Goal: Find specific page/section: Find specific page/section

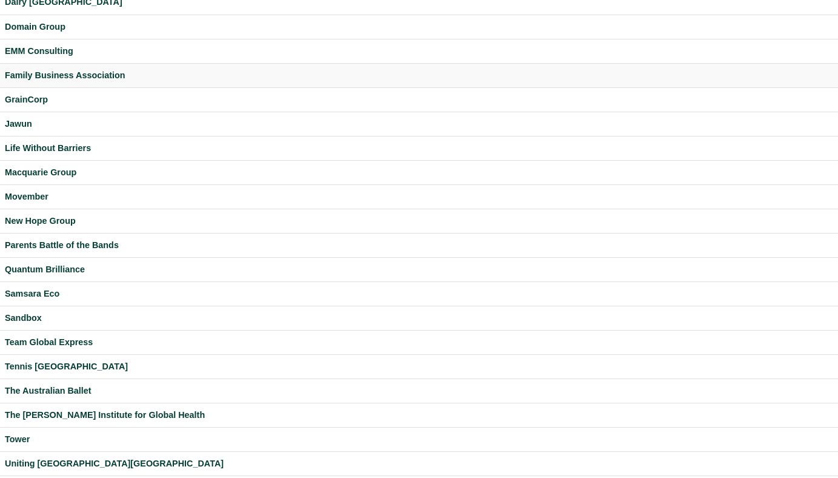
scroll to position [319, 0]
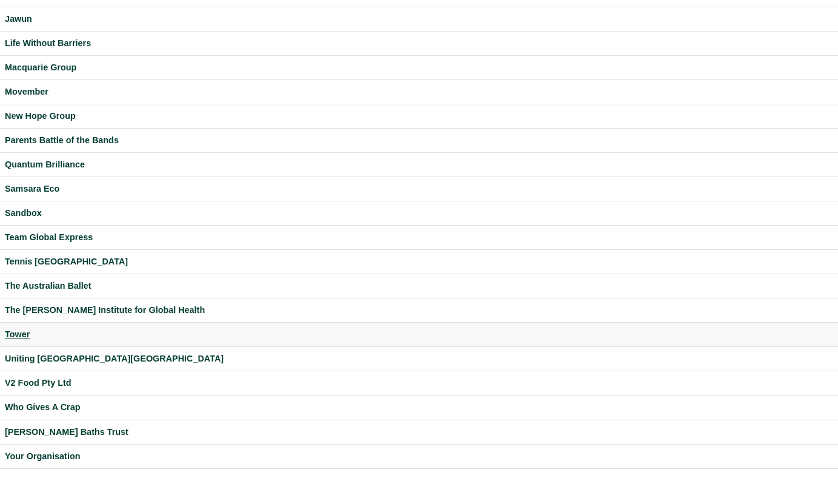
click at [8, 333] on div "Tower" at bounding box center [419, 334] width 829 height 14
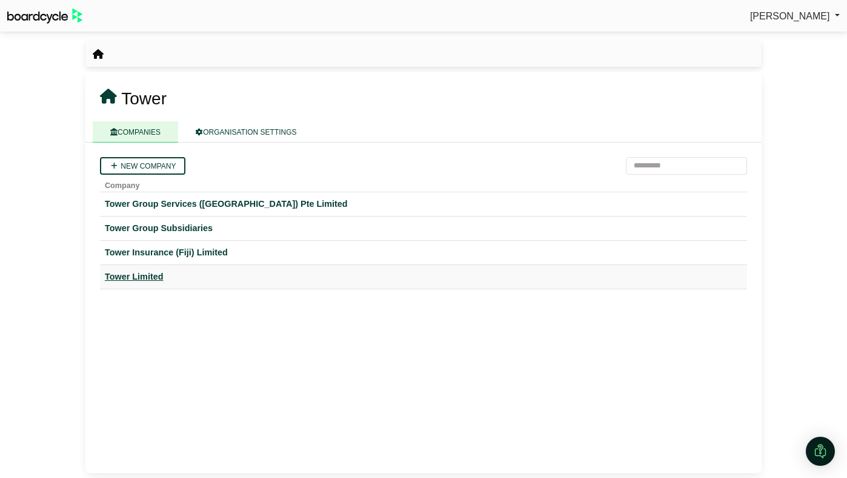
click at [139, 273] on div "Tower Limited" at bounding box center [424, 277] width 638 height 14
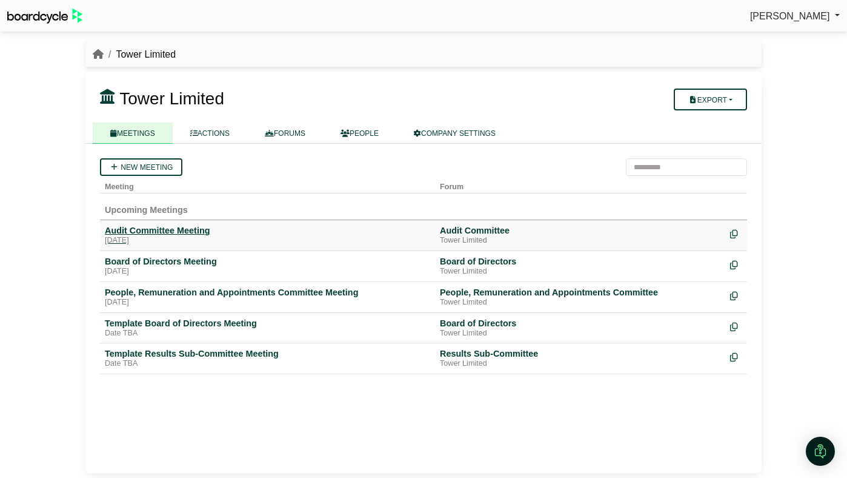
click at [192, 232] on div "Audit Committee Meeting" at bounding box center [267, 230] width 325 height 11
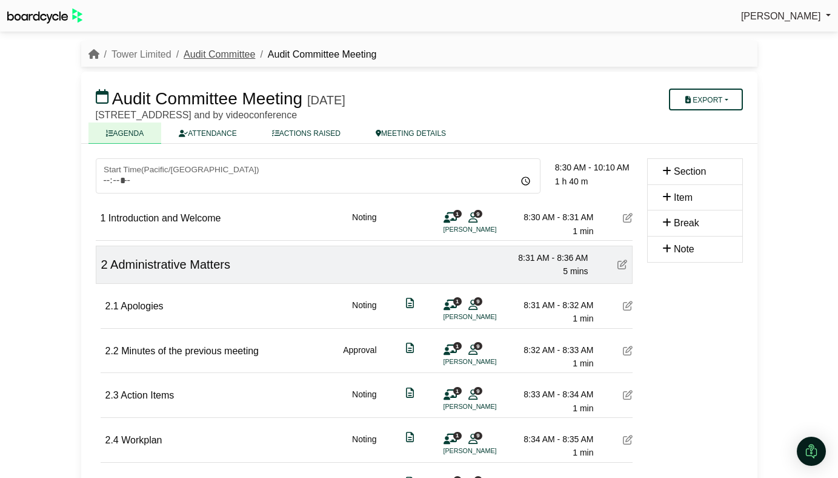
click at [218, 56] on link "Audit Committee" at bounding box center [220, 54] width 72 height 10
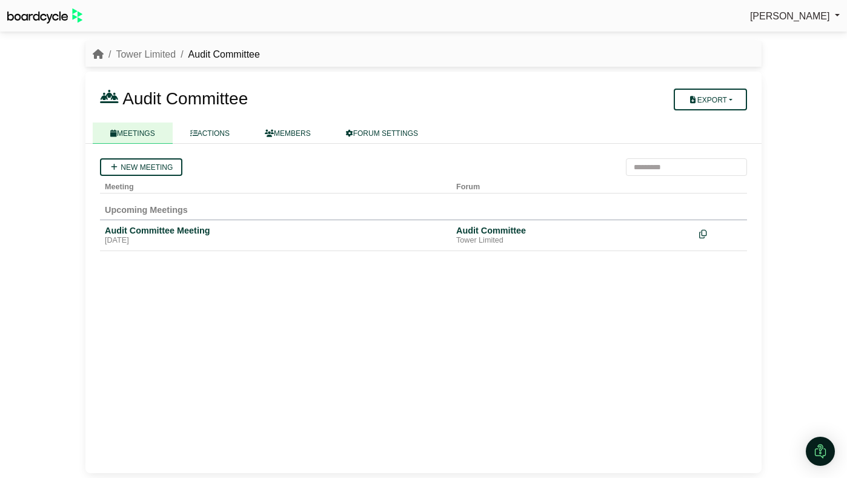
click at [144, 52] on link "Tower Limited" at bounding box center [146, 54] width 60 height 10
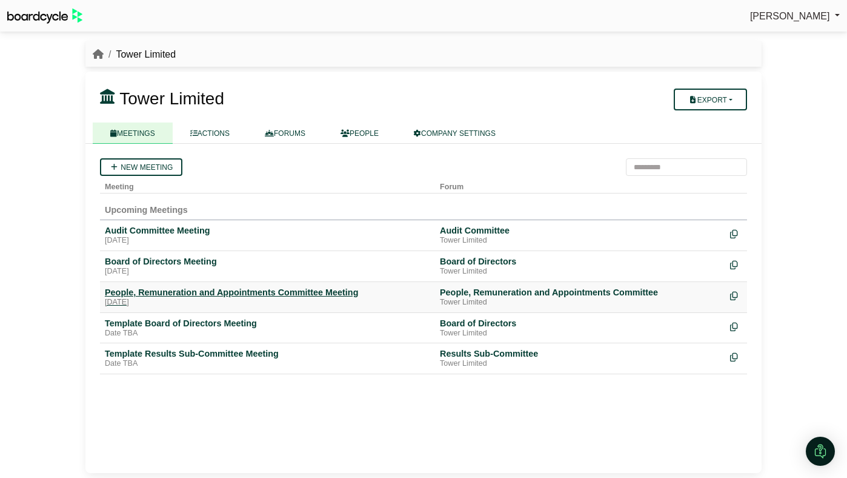
click at [173, 291] on div "People, Remuneration and Appointments Committee Meeting" at bounding box center [267, 292] width 325 height 11
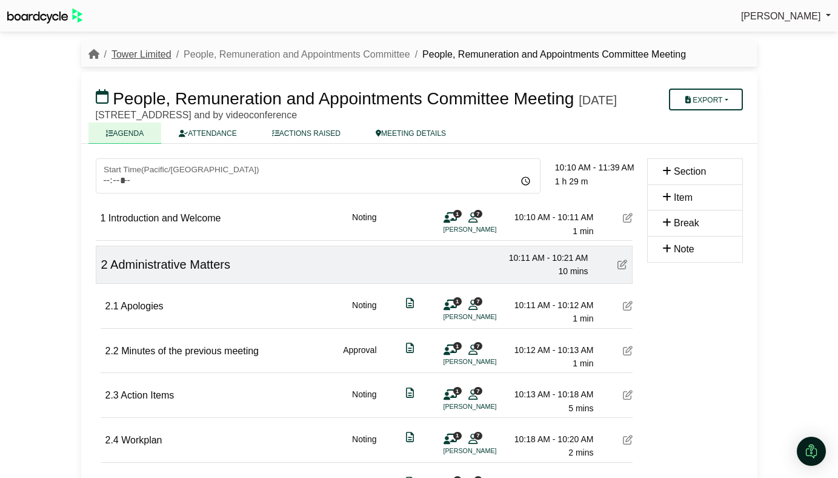
click at [153, 51] on link "Tower Limited" at bounding box center [142, 54] width 60 height 10
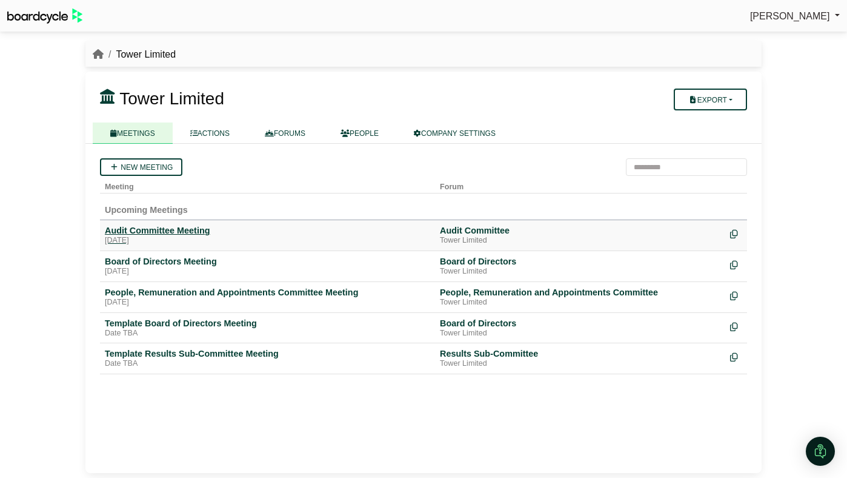
click at [143, 232] on div "Audit Committee Meeting" at bounding box center [267, 230] width 325 height 11
click at [135, 290] on div "People, Remuneration and Appointments Committee Meeting" at bounding box center [267, 292] width 325 height 11
click at [177, 266] on div "Board of Directors Meeting" at bounding box center [267, 261] width 325 height 11
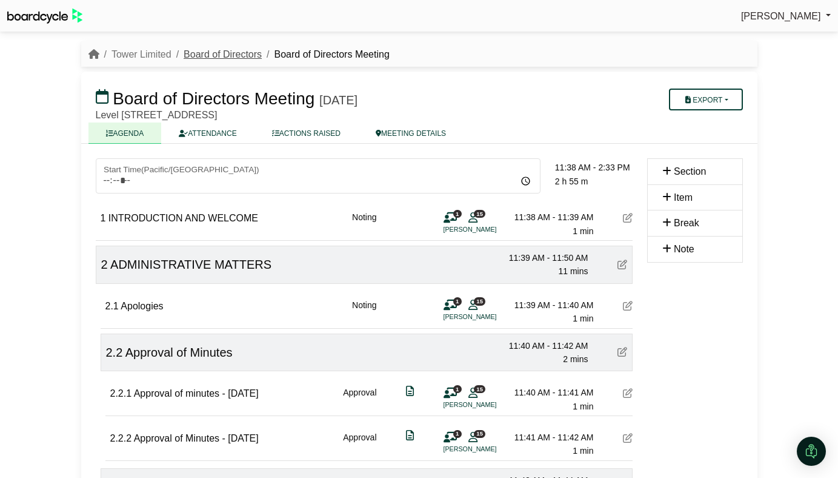
click at [213, 56] on link "Board of Directors" at bounding box center [223, 54] width 78 height 10
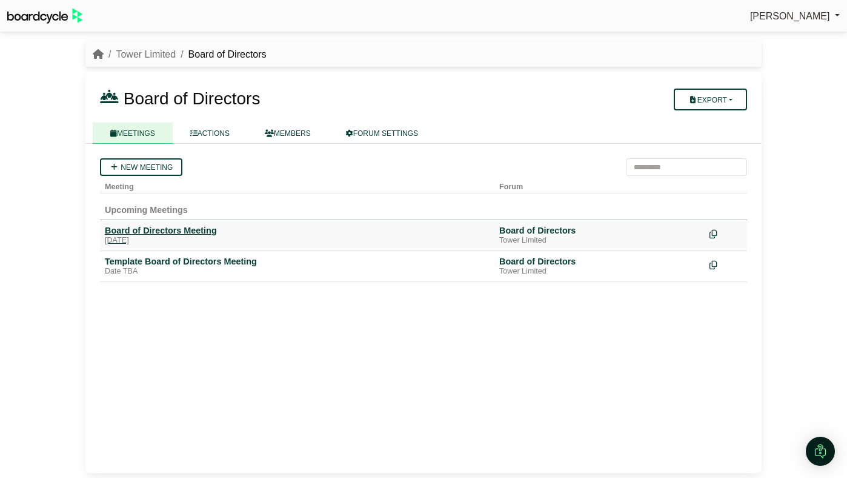
click at [180, 238] on div "[DATE]" at bounding box center [297, 241] width 385 height 10
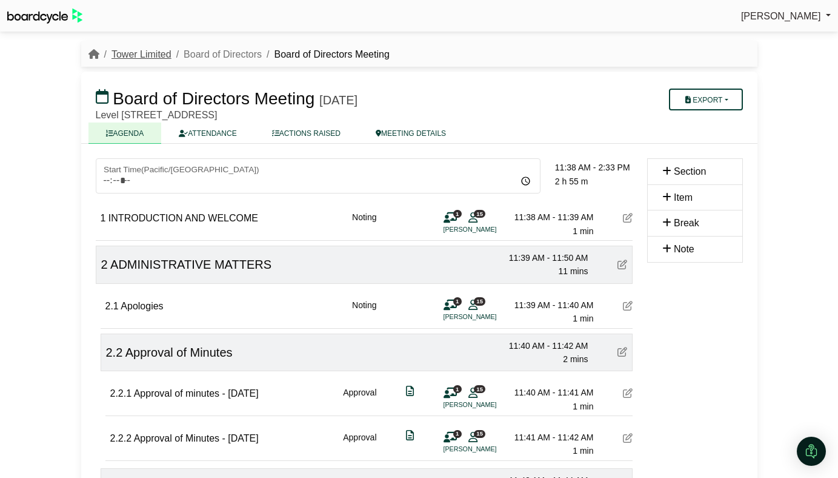
click at [161, 53] on link "Tower Limited" at bounding box center [142, 54] width 60 height 10
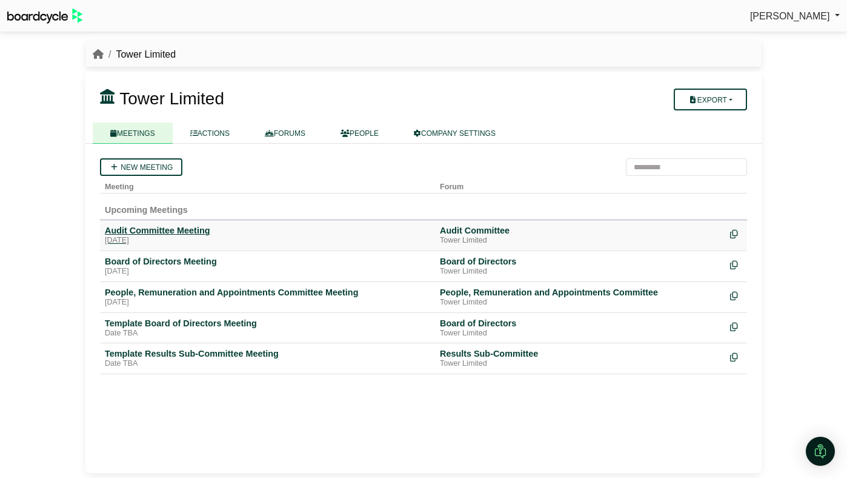
click at [172, 236] on div "[DATE]" at bounding box center [267, 241] width 325 height 10
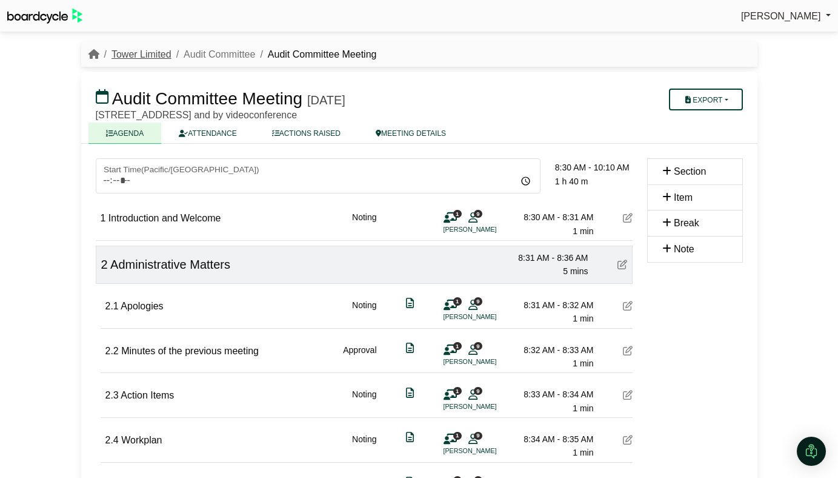
click at [153, 50] on link "Tower Limited" at bounding box center [142, 54] width 60 height 10
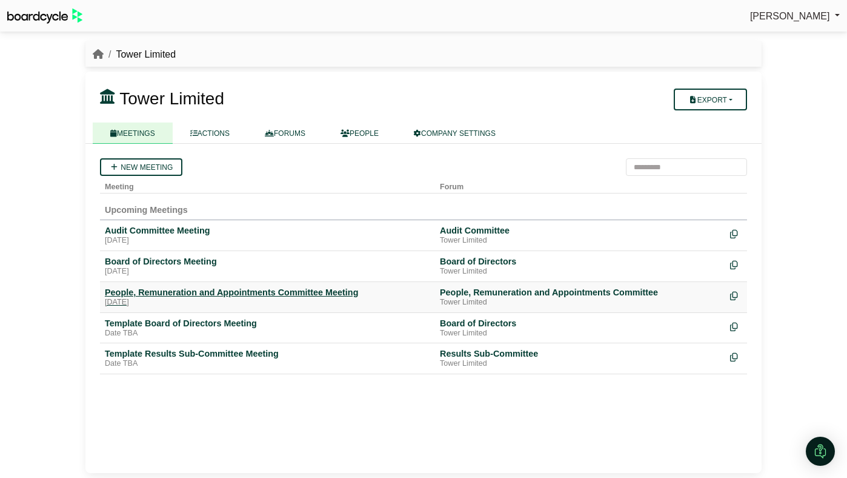
click at [200, 296] on div "People, Remuneration and Appointments Committee Meeting" at bounding box center [267, 292] width 325 height 11
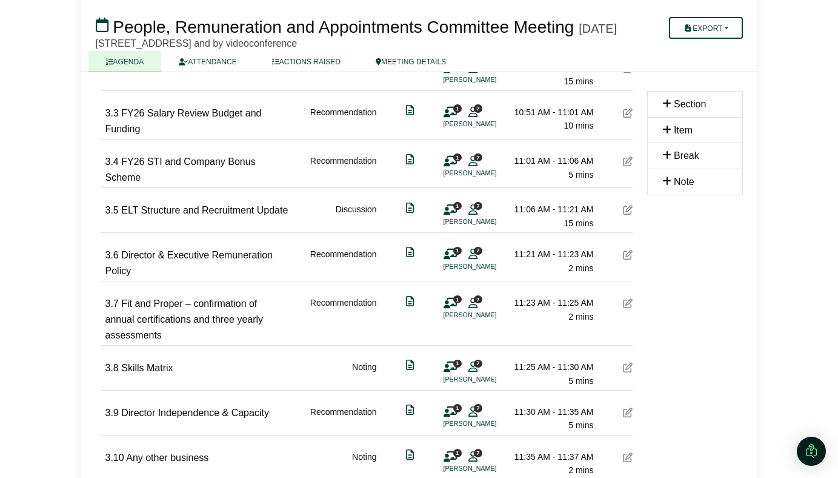
scroll to position [686, 0]
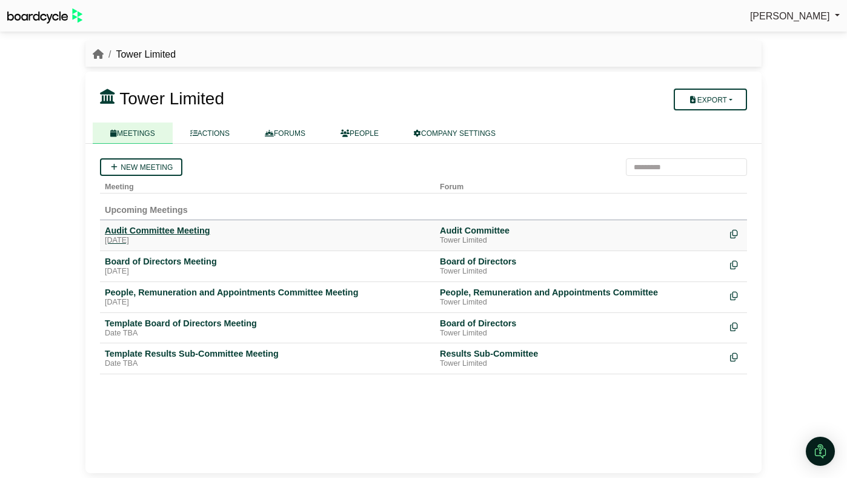
click at [147, 229] on div "Audit Committee Meeting" at bounding box center [267, 230] width 325 height 11
click at [139, 266] on div "Board of Directors Meeting" at bounding box center [267, 261] width 325 height 11
click at [186, 270] on div "[DATE]" at bounding box center [267, 272] width 325 height 10
click at [159, 293] on div "People, Remuneration and Appointments Committee Meeting" at bounding box center [267, 292] width 325 height 11
click at [142, 272] on div "[DATE]" at bounding box center [267, 272] width 325 height 10
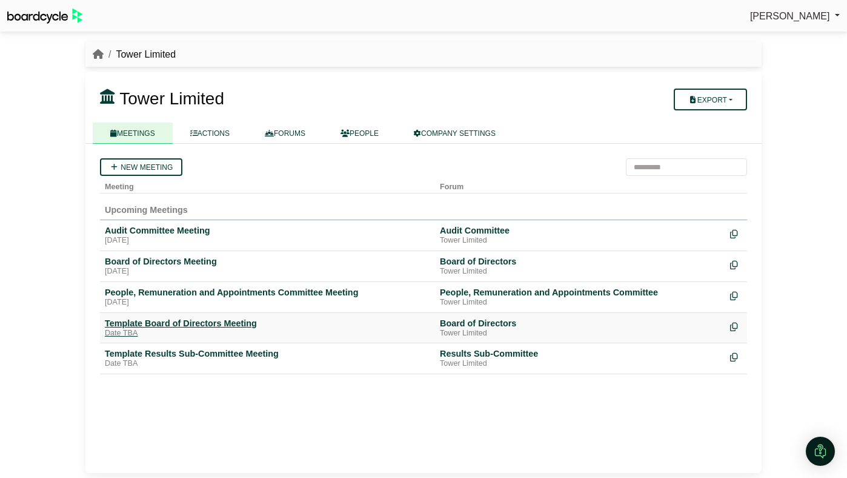
click at [185, 327] on div "Template Board of Directors Meeting" at bounding box center [267, 323] width 325 height 11
click at [149, 356] on div "Template Results Sub-Committee Meeting" at bounding box center [267, 353] width 325 height 11
click at [163, 259] on div "Board of Directors Meeting" at bounding box center [267, 261] width 325 height 11
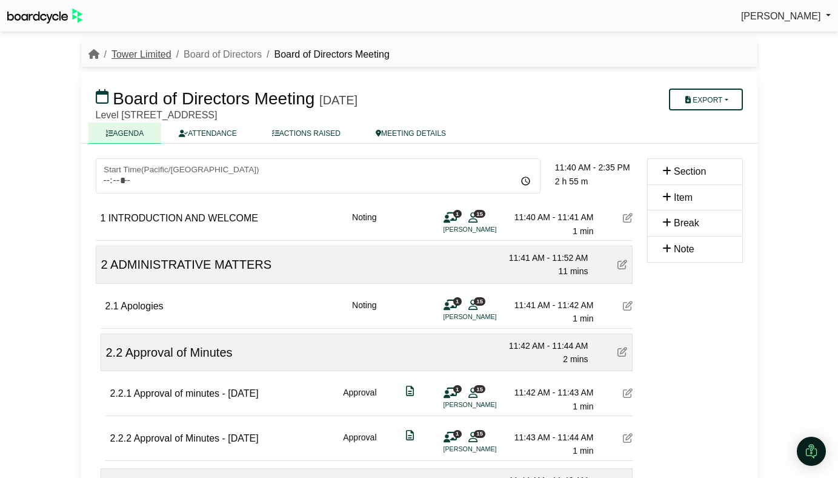
click at [159, 51] on link "Tower Limited" at bounding box center [142, 54] width 60 height 10
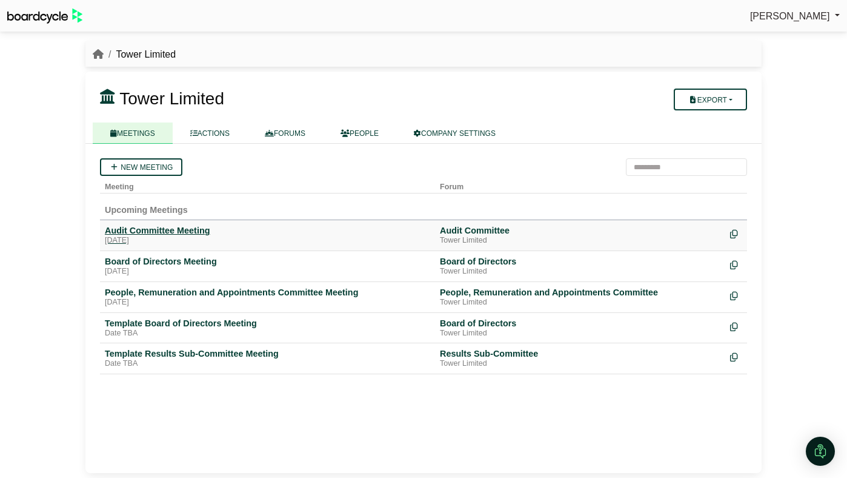
click at [162, 226] on div "Audit Committee Meeting" at bounding box center [267, 230] width 325 height 11
click at [139, 261] on div "Board of Directors Meeting" at bounding box center [267, 261] width 325 height 11
click at [138, 292] on div "People, Remuneration and Appointments Committee Meeting" at bounding box center [267, 292] width 325 height 11
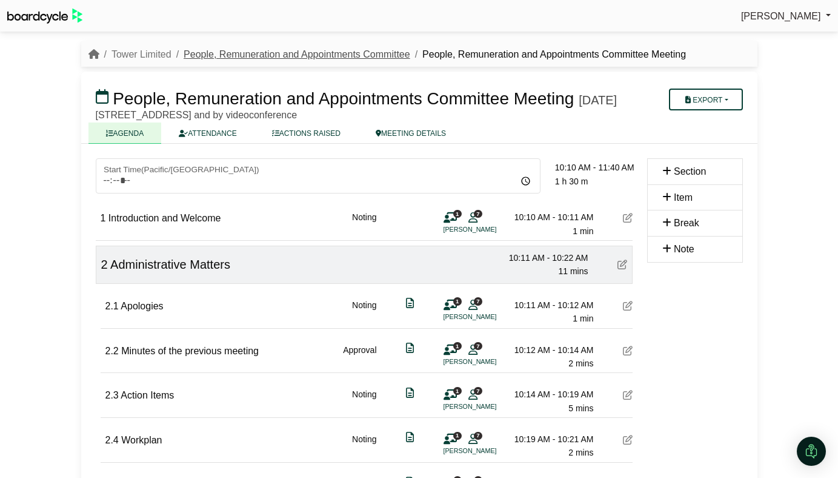
click at [243, 51] on link "People, Remuneration and Appointments Committee" at bounding box center [297, 54] width 227 height 10
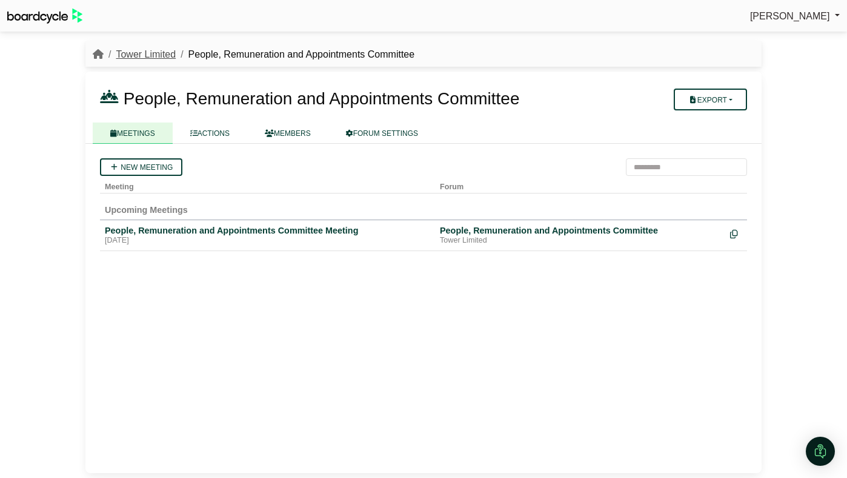
click at [156, 54] on link "Tower Limited" at bounding box center [146, 54] width 60 height 10
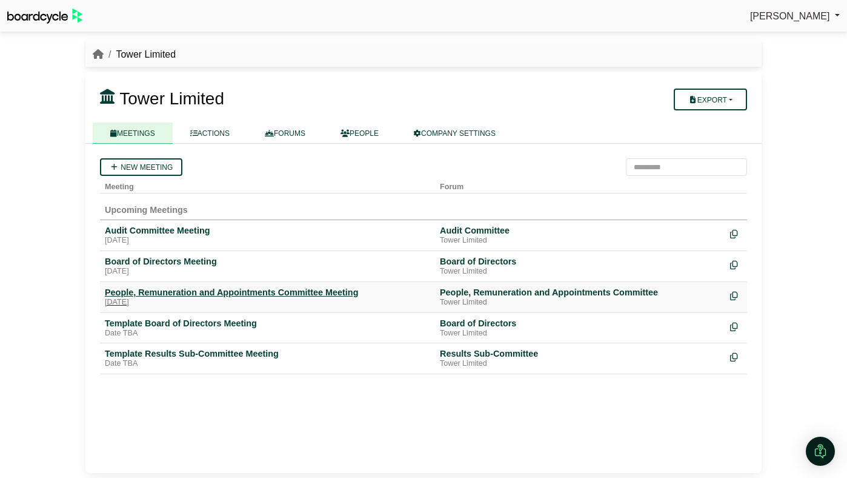
click at [165, 294] on div "People, Remuneration and Appointments Committee Meeting" at bounding box center [267, 292] width 325 height 11
click at [115, 268] on div "[DATE]" at bounding box center [267, 272] width 325 height 10
click at [155, 232] on div "Audit Committee Meeting" at bounding box center [267, 230] width 325 height 11
click at [126, 259] on div "Board of Directors Meeting" at bounding box center [267, 261] width 325 height 11
click at [141, 292] on div "People, Remuneration and Appointments Committee Meeting" at bounding box center [267, 292] width 325 height 11
